Goal: Information Seeking & Learning: Learn about a topic

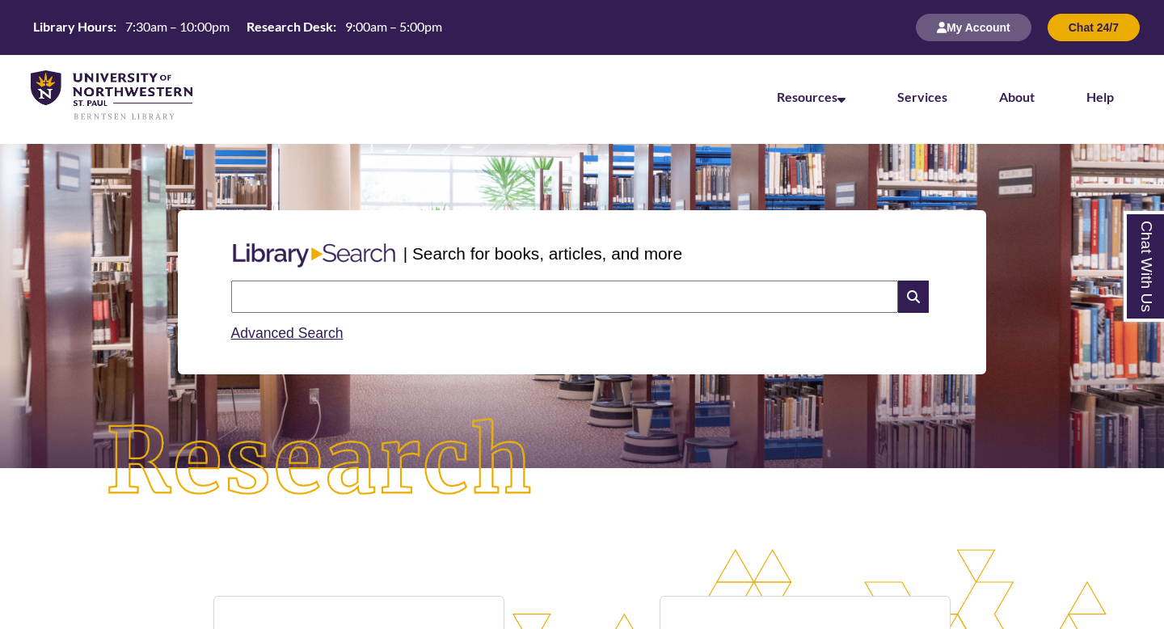
click at [407, 299] on input "text" at bounding box center [564, 297] width 667 height 32
click at [267, 340] on link "Advanced Search" at bounding box center [287, 333] width 112 height 16
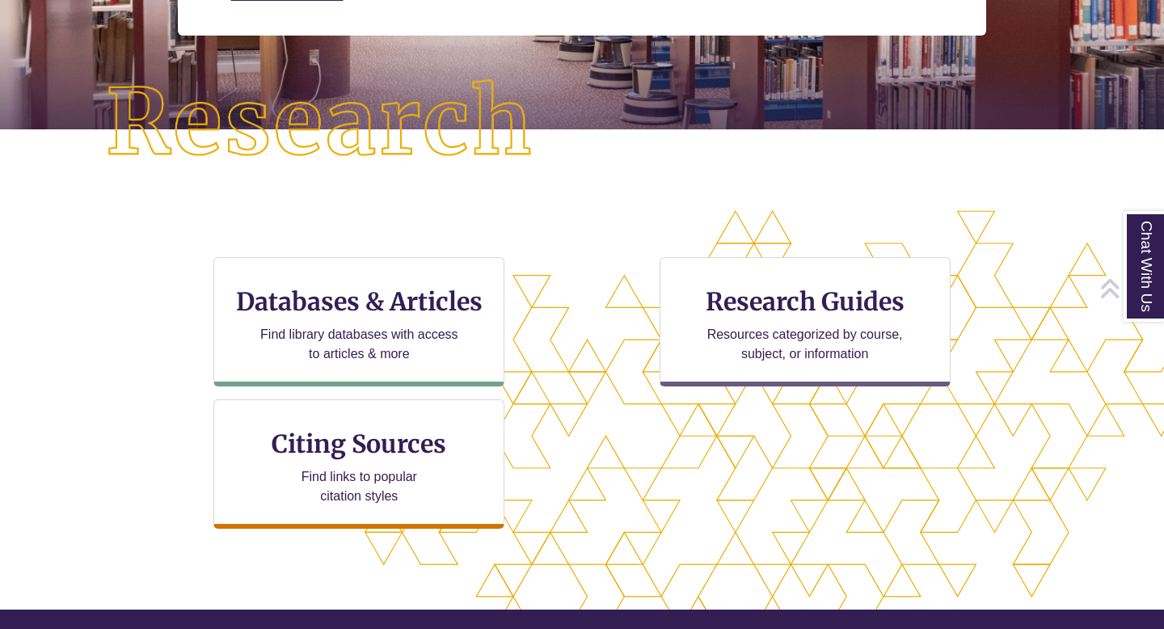
scroll to position [348, 0]
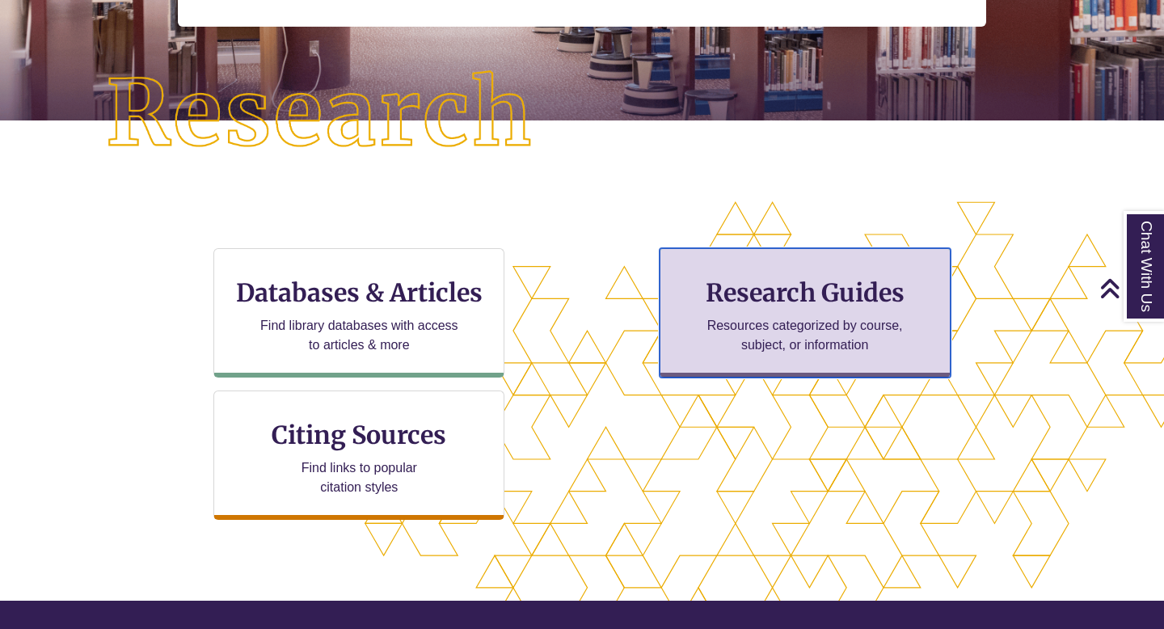
click at [747, 365] on div "Research Guides Resources categorized by course, subject, or information" at bounding box center [805, 312] width 291 height 129
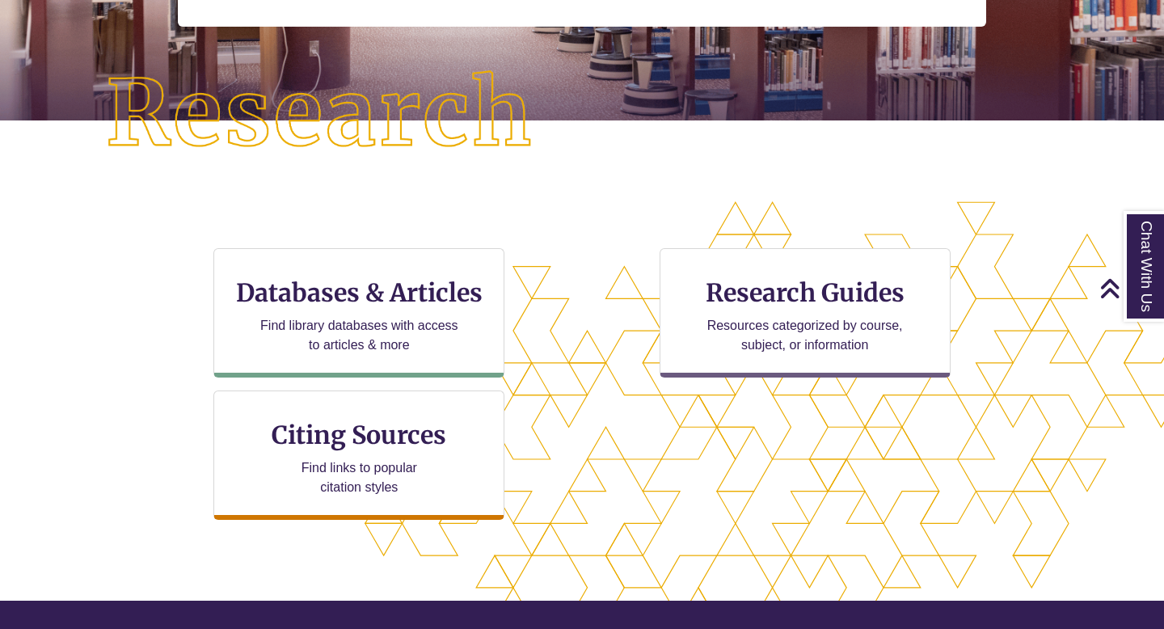
scroll to position [0, 0]
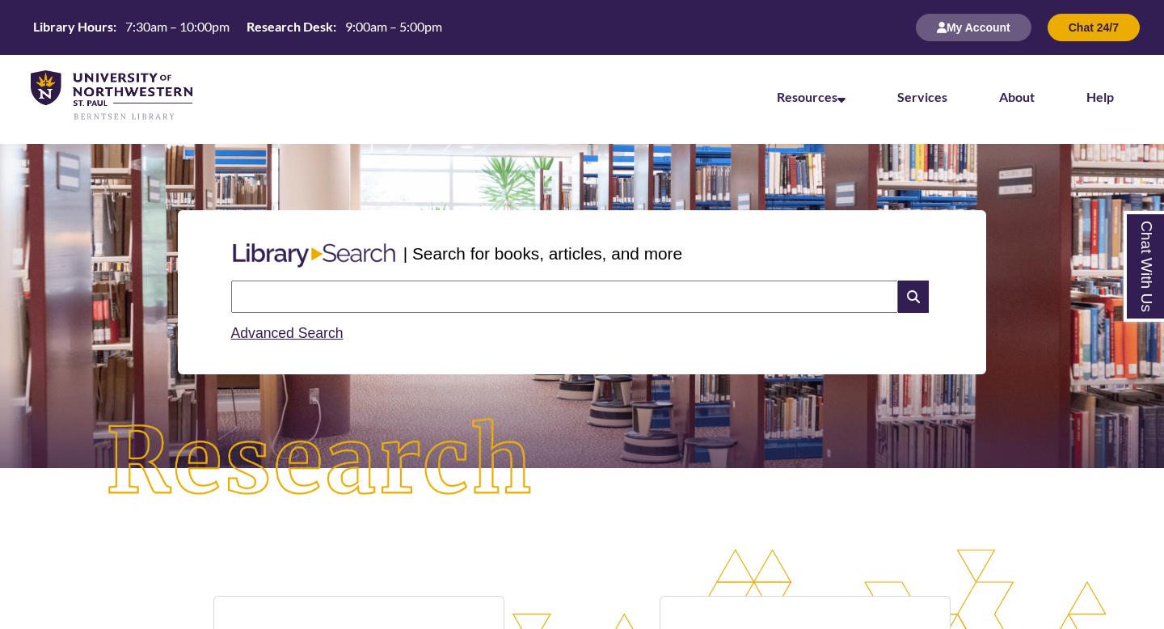
click at [453, 285] on input "text" at bounding box center [564, 297] width 667 height 32
type input "*"
type input "**********"
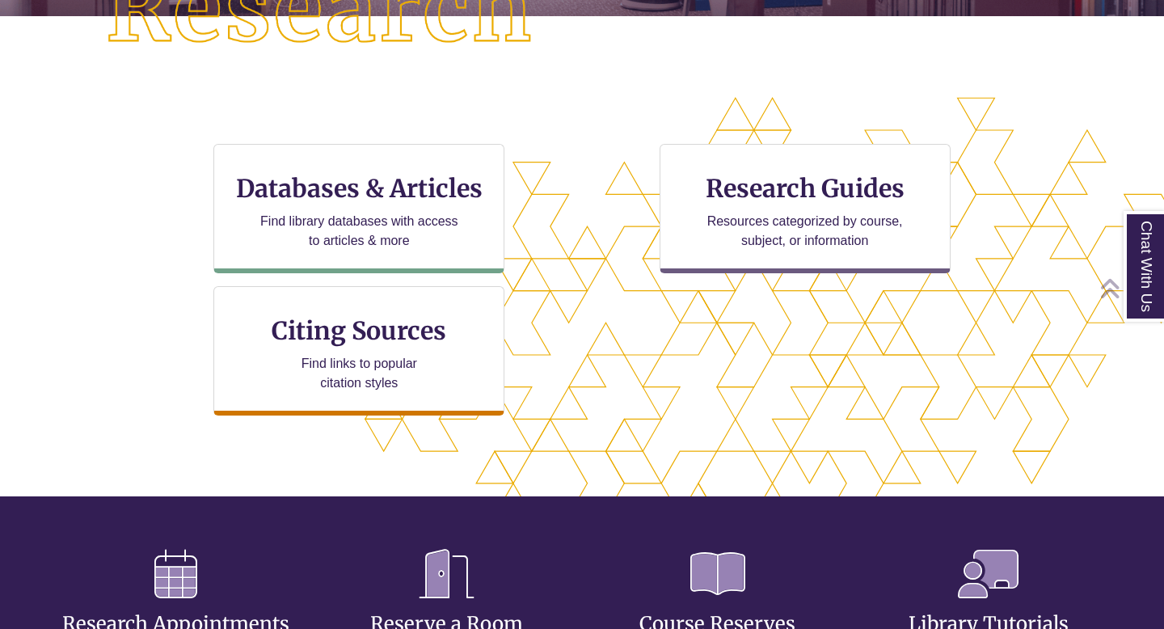
scroll to position [392, 1027]
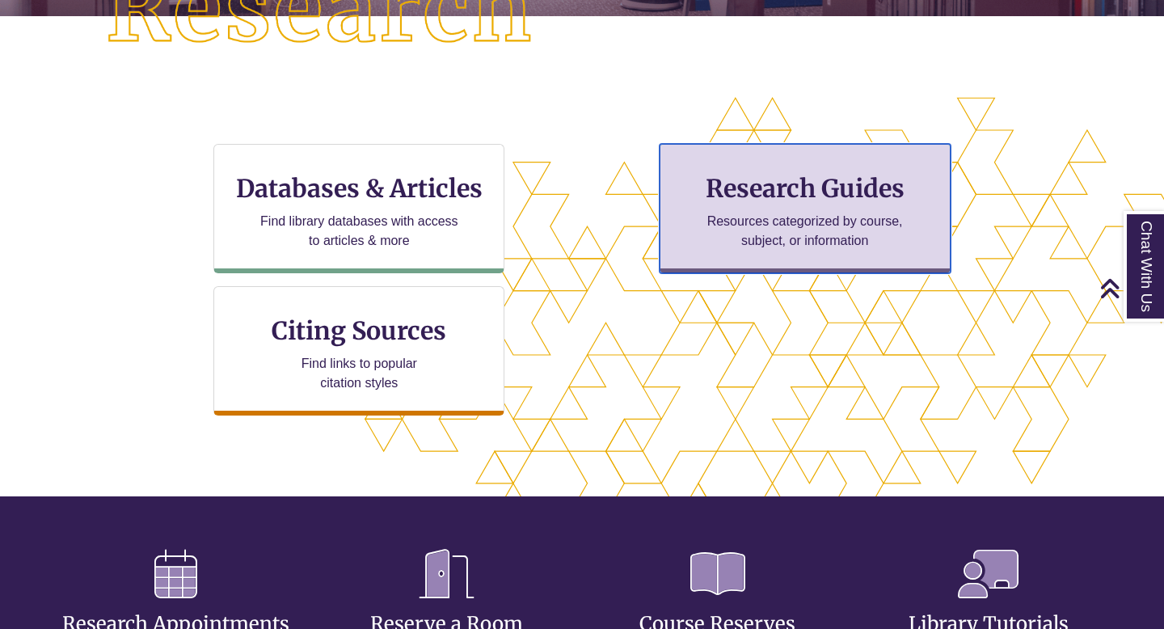
click at [814, 208] on div "Research Guides Resources categorized by course, subject, or information" at bounding box center [805, 208] width 291 height 129
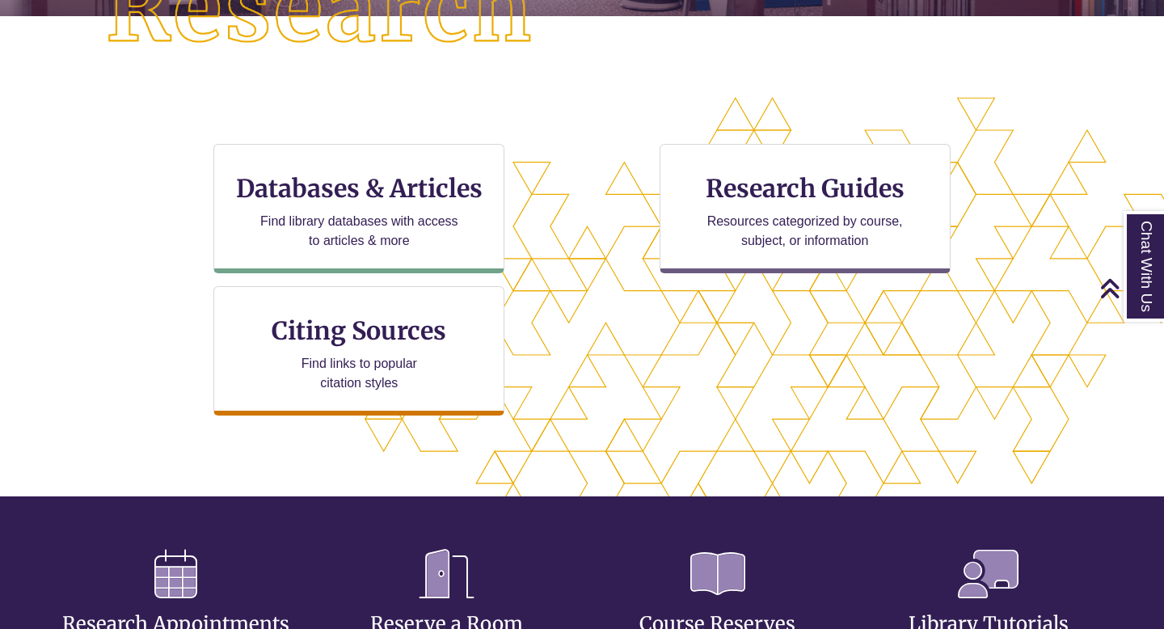
scroll to position [0, 0]
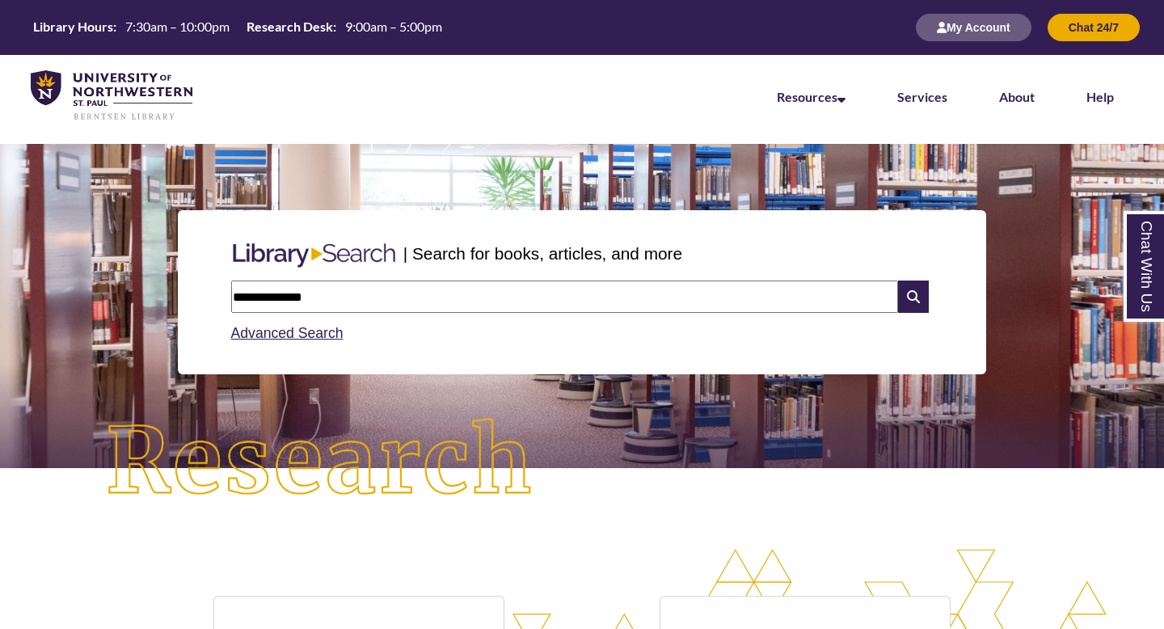
click at [341, 300] on input "**********" at bounding box center [564, 297] width 667 height 32
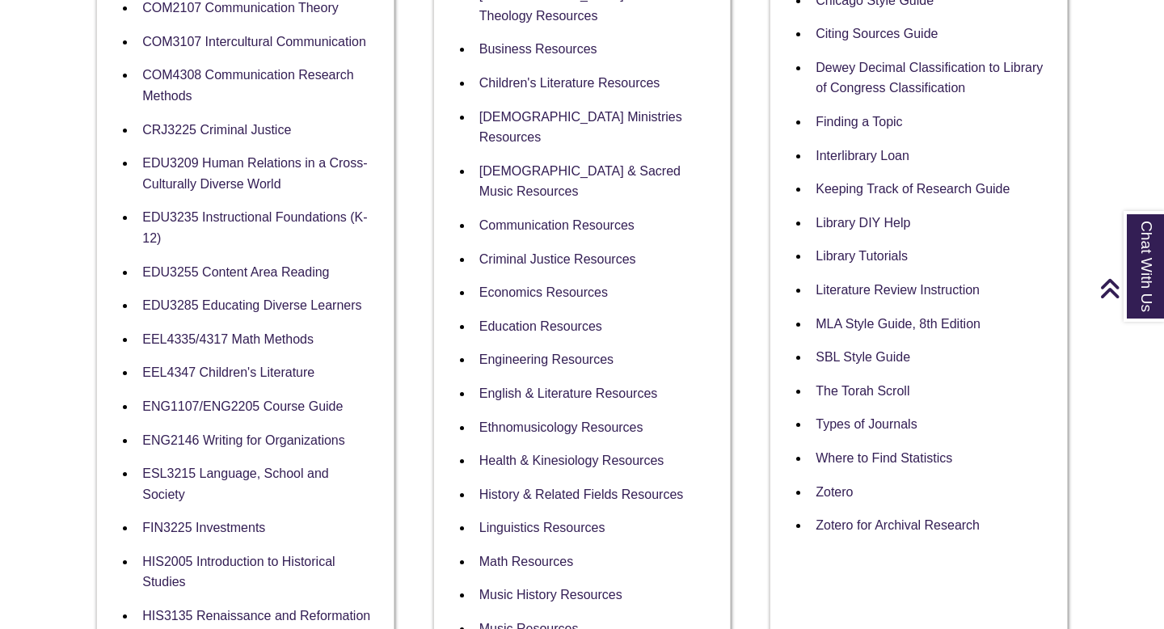
scroll to position [624, 0]
click at [569, 587] on link "Music History Resources" at bounding box center [550, 594] width 143 height 15
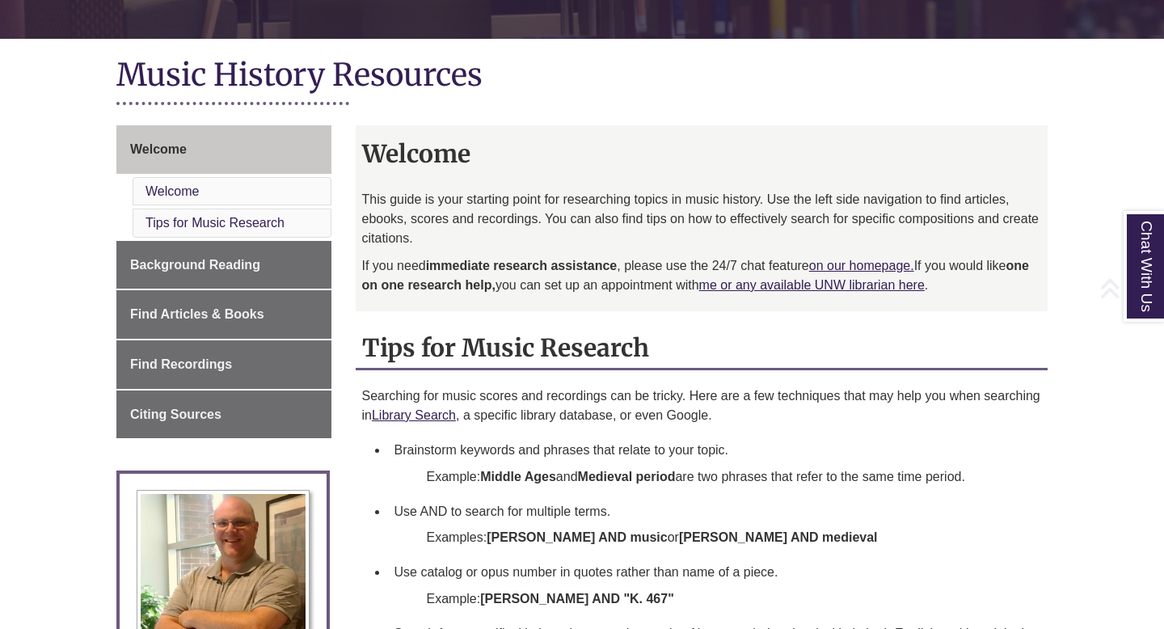
scroll to position [336, 0]
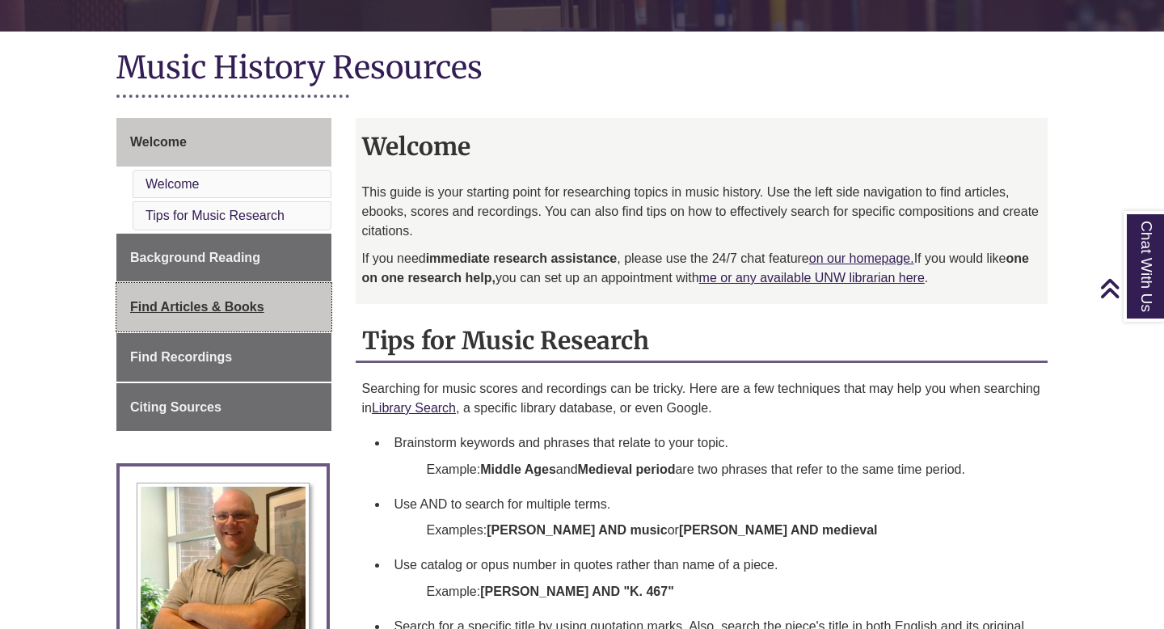
click at [237, 323] on link "Find Articles & Books" at bounding box center [223, 307] width 215 height 49
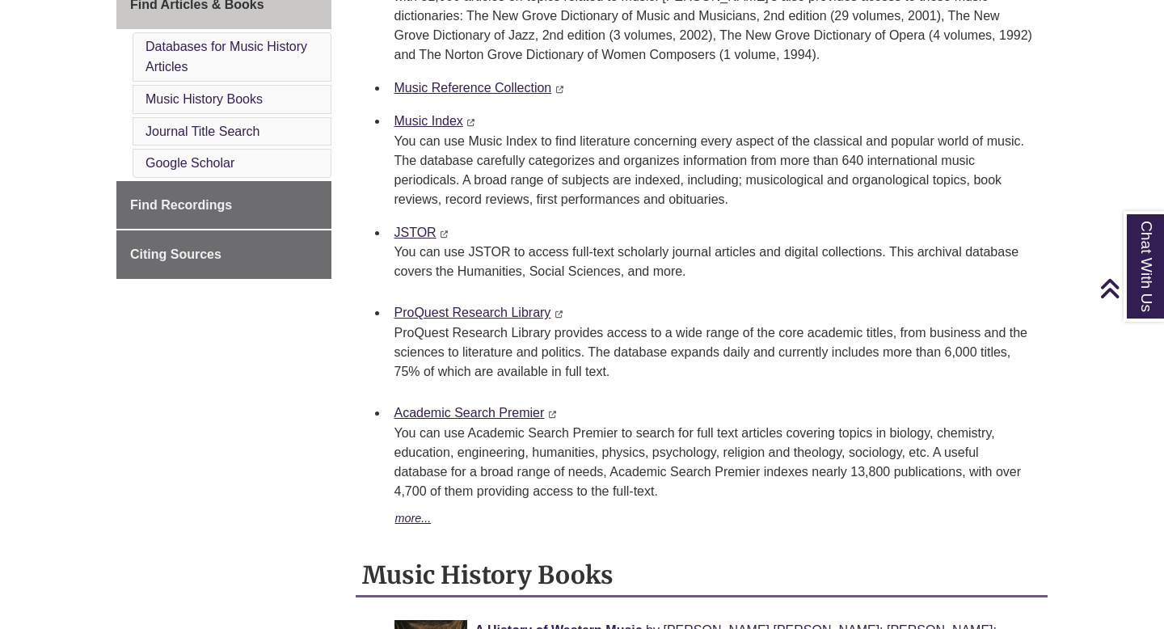
scroll to position [674, 0]
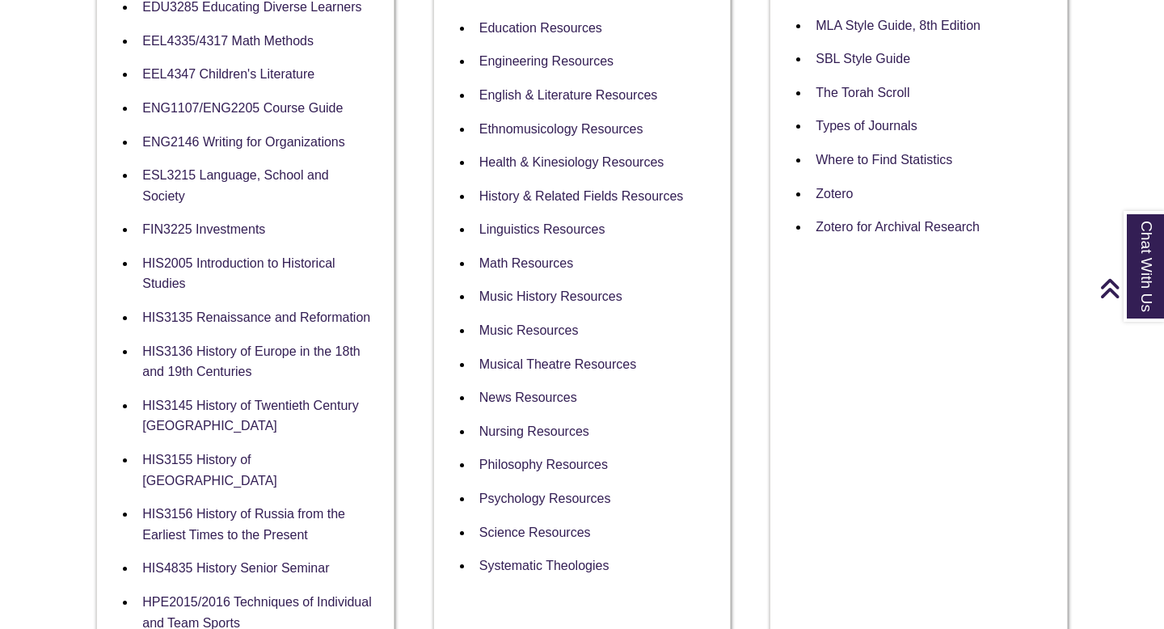
scroll to position [922, 0]
click at [559, 289] on link "Music History Resources" at bounding box center [550, 296] width 143 height 15
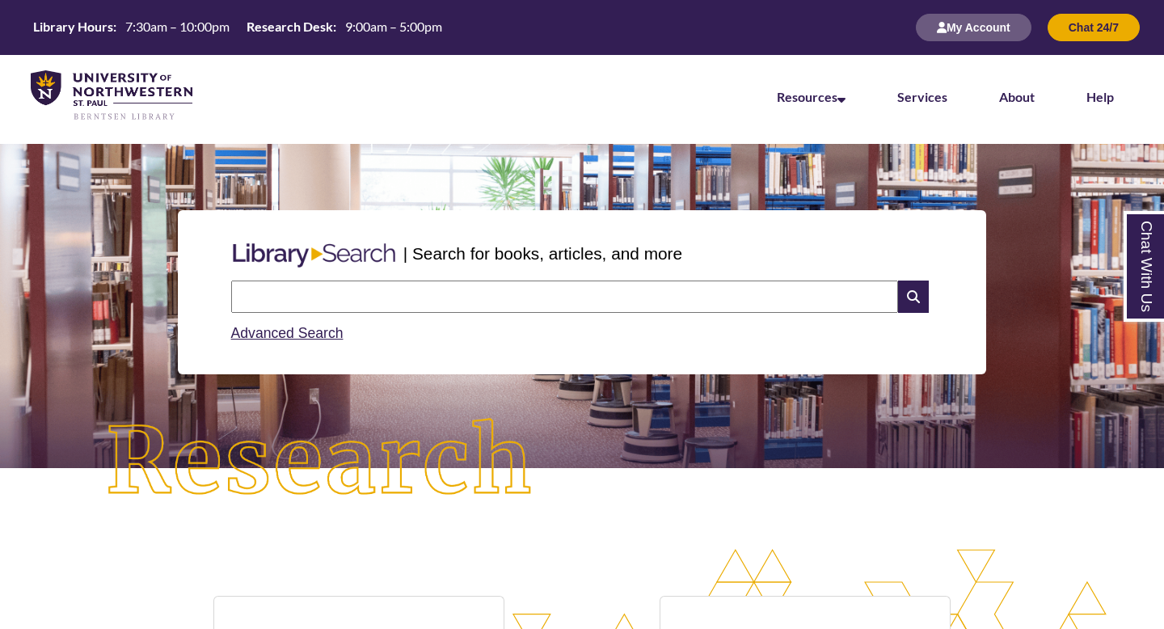
click at [420, 282] on input "text" at bounding box center [564, 297] width 667 height 32
type input "**********"
